Goal: Information Seeking & Learning: Understand process/instructions

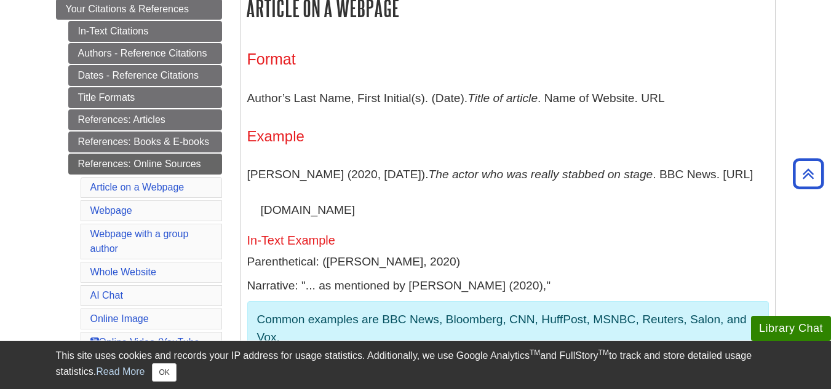
scroll to position [167, 0]
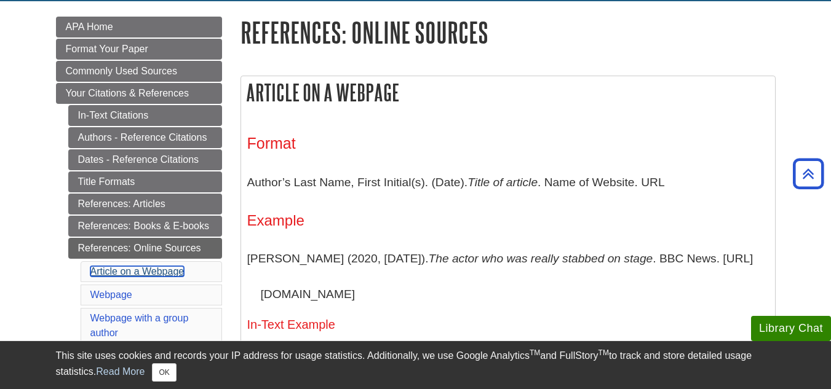
click at [129, 271] on link "Article on a Webpage" at bounding box center [137, 271] width 94 height 10
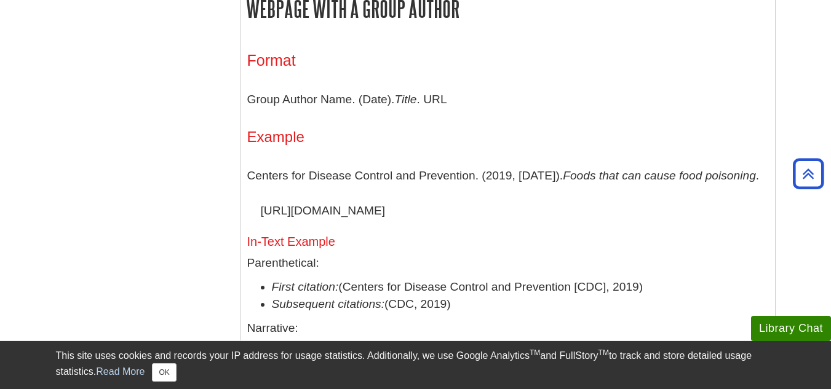
scroll to position [1269, 0]
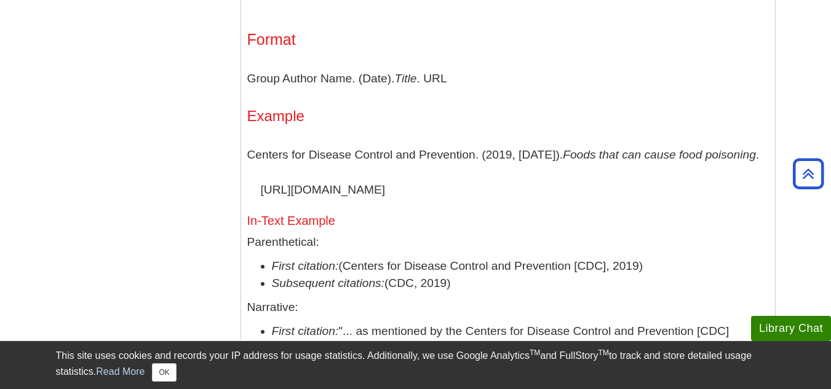
drag, startPoint x: 246, startPoint y: 154, endPoint x: 596, endPoint y: 190, distance: 352.2
click at [596, 190] on div "Format Group Author Name. (Date). Title . URL Example Centers for Disease Contr…" at bounding box center [508, 209] width 534 height 395
copy p "Centers for Disease Control and Prevention. (2019, [DATE]). Foods that can caus…"
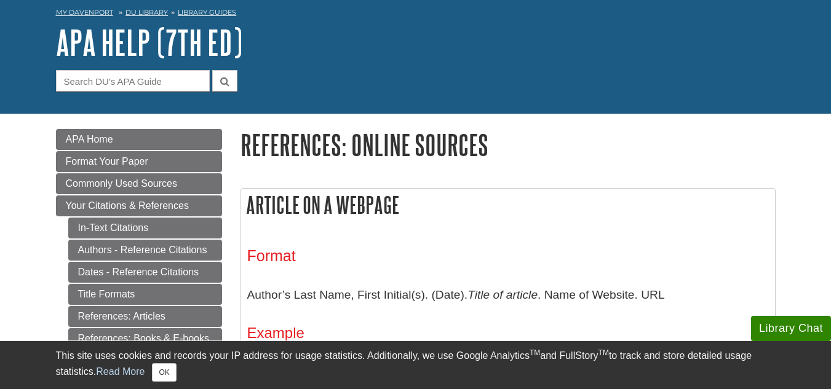
scroll to position [117, 0]
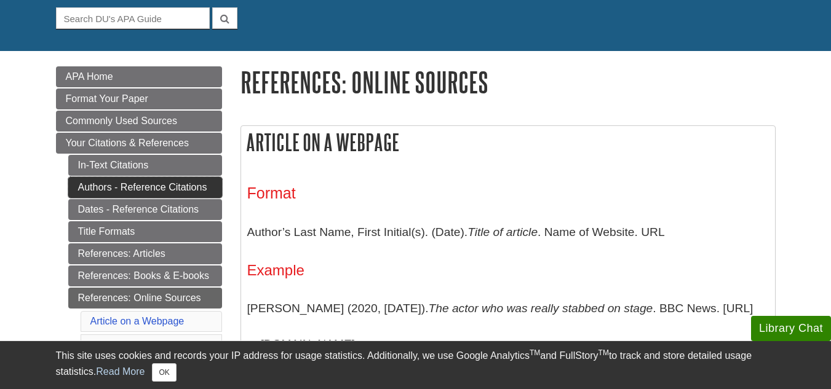
click at [151, 183] on link "Authors - Reference Citations" at bounding box center [145, 187] width 154 height 21
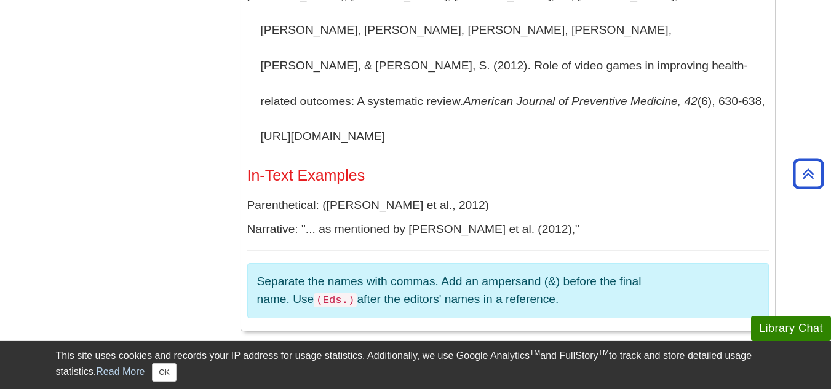
scroll to position [1423, 0]
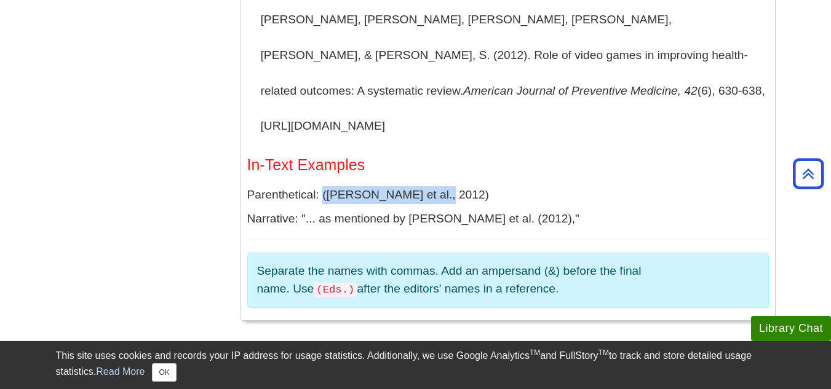
drag, startPoint x: 322, startPoint y: 160, endPoint x: 458, endPoint y: 157, distance: 136.5
click at [458, 186] on p "Parenthetical: (Primack et al., 2012)" at bounding box center [507, 195] width 521 height 18
copy p "(Primack et al., 2012)"
